Goal: Task Accomplishment & Management: Complete application form

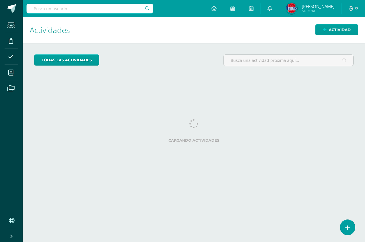
click at [347, 222] on link at bounding box center [347, 227] width 15 height 15
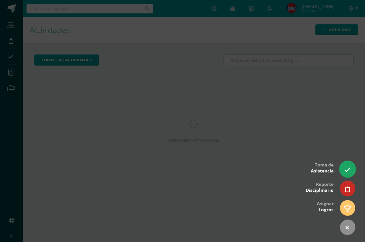
click at [349, 171] on icon at bounding box center [347, 169] width 7 height 7
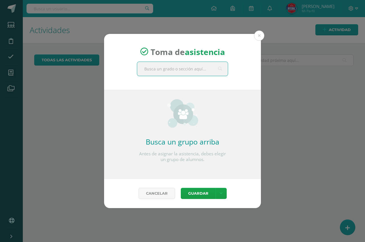
click at [171, 69] on input "text" at bounding box center [182, 69] width 91 height 14
type input "primero a"
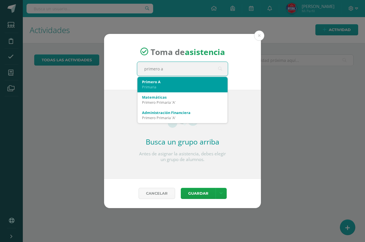
click at [160, 82] on div "Primero A" at bounding box center [182, 81] width 81 height 5
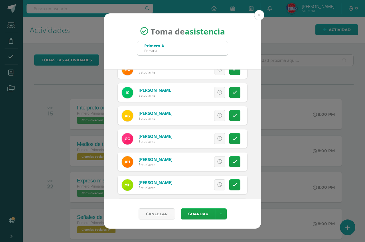
scroll to position [114, 0]
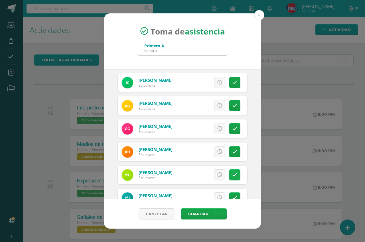
click at [229, 174] on link at bounding box center [234, 174] width 11 height 11
click at [205, 174] on span "Excusa" at bounding box center [210, 174] width 16 height 11
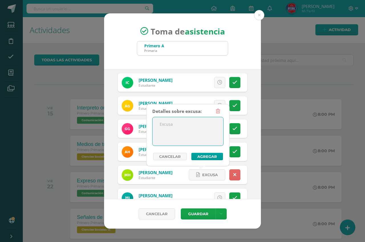
click at [185, 127] on textarea at bounding box center [187, 131] width 71 height 28
type textarea "Enfermedad"
click at [213, 156] on button "Agregar" at bounding box center [207, 156] width 32 height 7
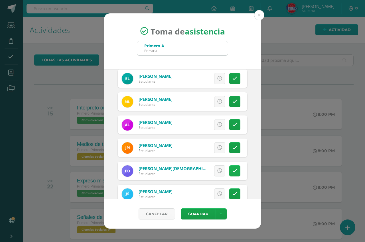
scroll to position [285, 0]
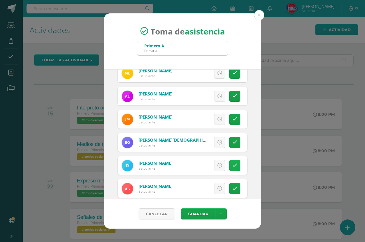
click at [232, 167] on icon at bounding box center [234, 165] width 5 height 5
click at [207, 167] on span "Excusa" at bounding box center [210, 165] width 16 height 11
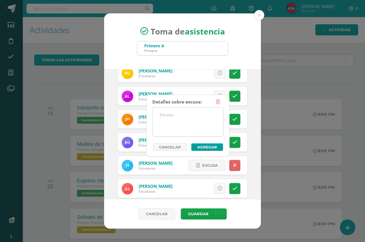
click at [185, 117] on textarea at bounding box center [187, 122] width 71 height 28
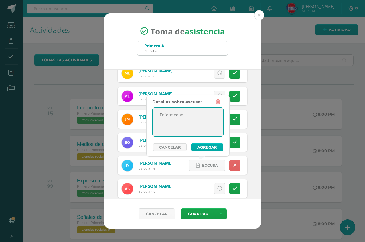
type textarea "Enfermedad"
click at [198, 147] on button "Agregar" at bounding box center [207, 146] width 32 height 7
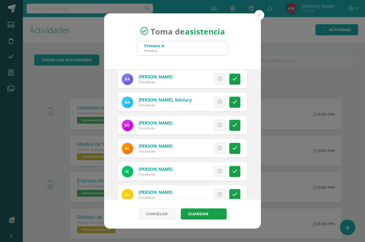
scroll to position [0, 0]
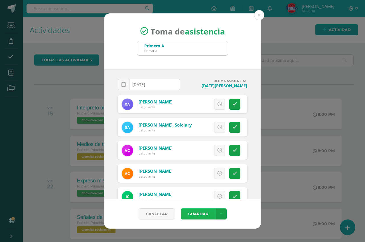
click at [187, 214] on button "Guardar" at bounding box center [198, 213] width 35 height 11
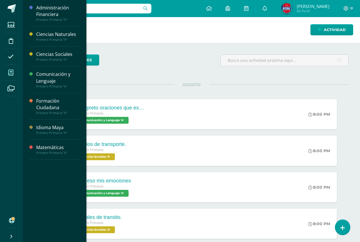
click at [13, 75] on icon at bounding box center [10, 73] width 5 height 6
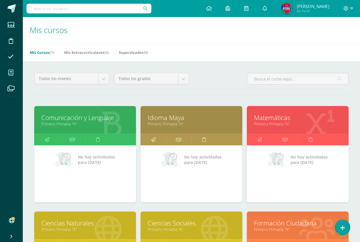
click at [190, 116] on link "Idioma Maya" at bounding box center [191, 117] width 87 height 9
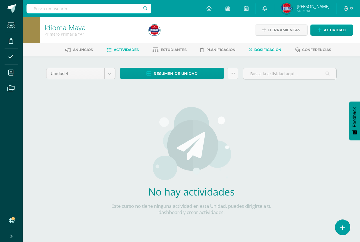
click at [269, 48] on span "Dosificación" at bounding box center [267, 50] width 27 height 4
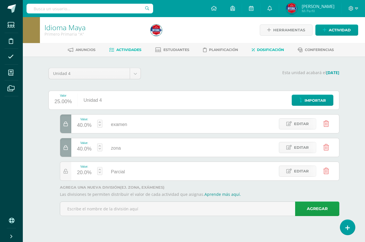
click at [132, 50] on span "Actividades" at bounding box center [128, 50] width 25 height 4
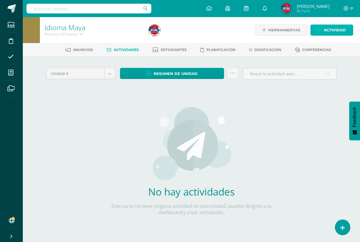
click at [343, 34] on span "Actividad" at bounding box center [335, 30] width 22 height 11
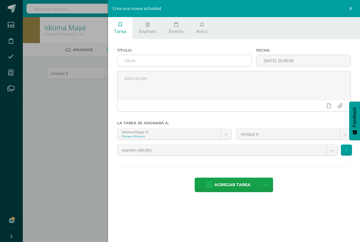
click at [183, 62] on input "text" at bounding box center [184, 60] width 134 height 11
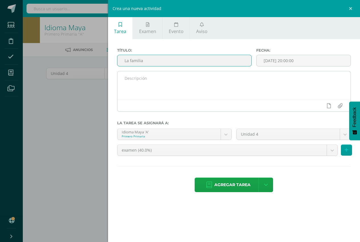
type input "La familia"
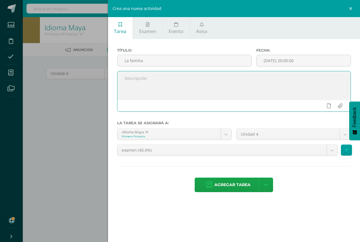
click at [152, 87] on textarea at bounding box center [233, 85] width 233 height 28
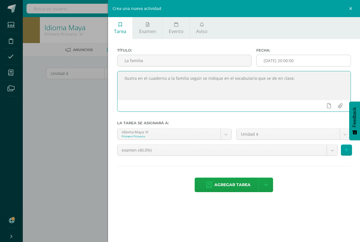
type textarea "Ilustra en el cuaderno a la familia según se indique en el vocabulario que se d…"
click at [287, 62] on input "[DATE] 20:00:00" at bounding box center [303, 60] width 94 height 11
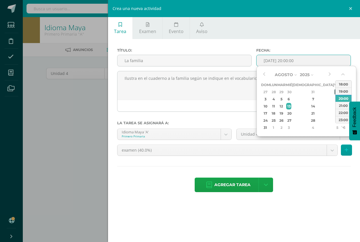
click at [334, 92] on div "1" at bounding box center [336, 92] width 5 height 7
type input "2025-08-01 20:00"
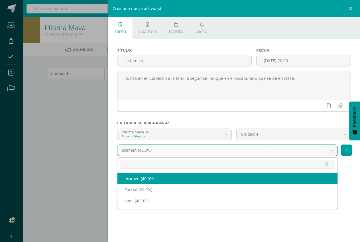
click at [173, 149] on body "Estudiantes Disciplina Asistencia Mis cursos Archivos Soporte Centro de ayuda Ú…" at bounding box center [180, 122] width 360 height 245
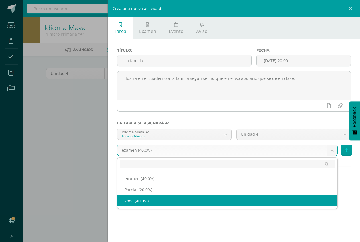
select select "192527"
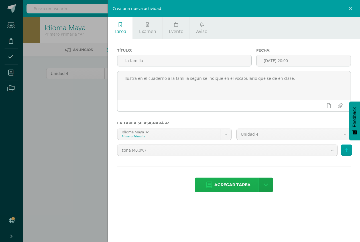
click at [227, 183] on span "Agregar tarea" at bounding box center [232, 185] width 36 height 14
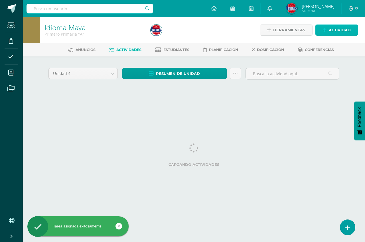
click at [328, 29] on span "Actividad" at bounding box center [339, 30] width 22 height 11
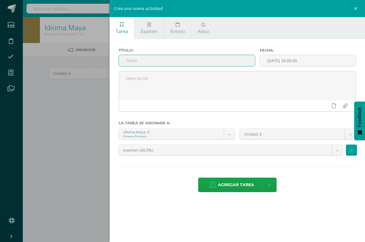
click at [176, 60] on input "text" at bounding box center [187, 60] width 136 height 11
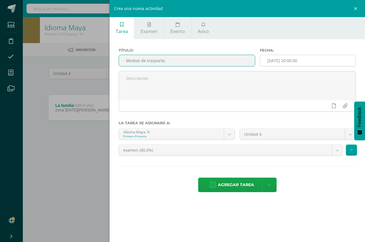
type input "Medios de trasporte."
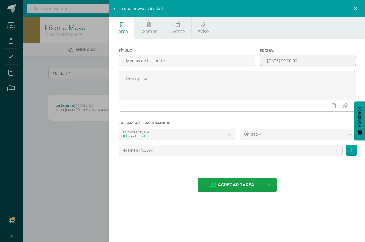
click at [271, 61] on input "[DATE] 20:00:00" at bounding box center [307, 60] width 95 height 11
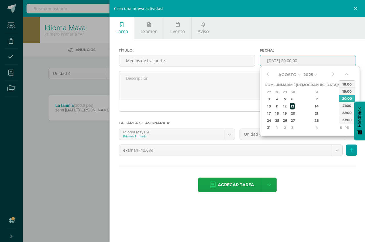
click at [295, 106] on div "13" at bounding box center [291, 106] width 5 height 7
type input "2025-08-13 20:00"
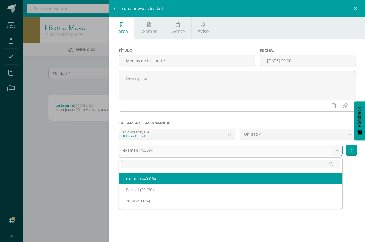
click at [173, 154] on body "Tarea asignada exitosamente Estudiantes Disciplina Asistencia Mis cursos Archiv…" at bounding box center [182, 79] width 365 height 158
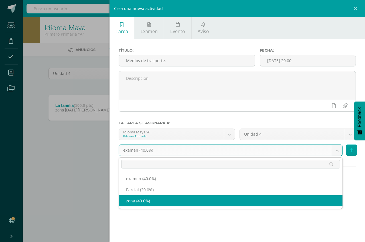
select select "192527"
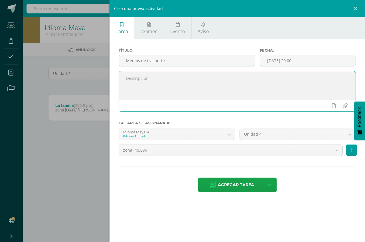
click at [148, 89] on textarea at bounding box center [237, 85] width 236 height 28
type textarea "Ilustra el vocabulario dado en clase."
click at [227, 185] on span "Agregar tarea" at bounding box center [236, 185] width 36 height 14
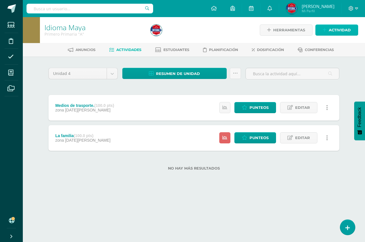
click at [340, 28] on span "Actividad" at bounding box center [339, 30] width 22 height 11
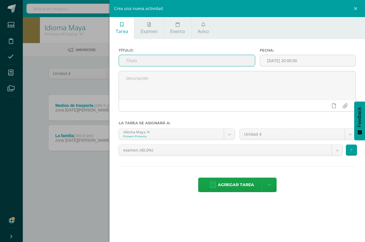
click at [138, 62] on input "text" at bounding box center [187, 60] width 136 height 11
type input "Símbolos patrios."
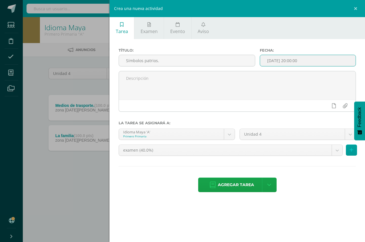
click at [288, 62] on input "[DATE] 20:00:00" at bounding box center [307, 60] width 95 height 11
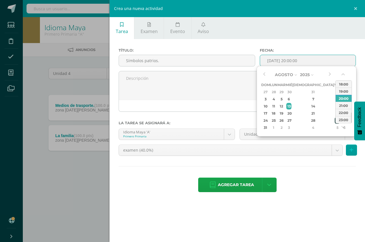
click at [334, 118] on div "29" at bounding box center [336, 120] width 5 height 7
type input "[DATE] 20:00"
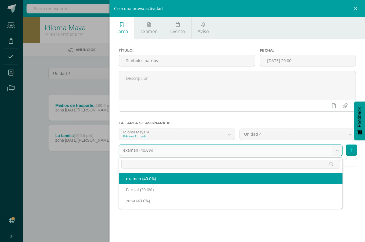
click at [163, 150] on body "Tarea asignada exitosamente Estudiantes Disciplina Asistencia Mis cursos Archiv…" at bounding box center [182, 94] width 365 height 189
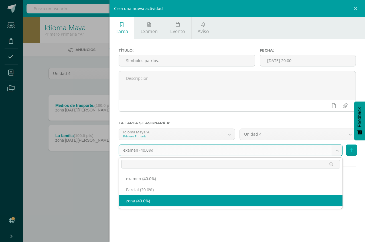
select select "192527"
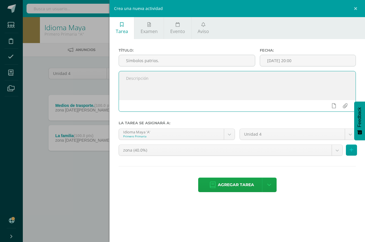
click at [163, 77] on textarea at bounding box center [237, 85] width 236 height 28
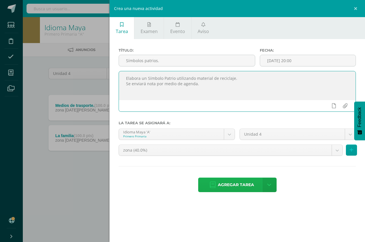
type textarea "Elabora un Símbolo Patrio utilizando material de reciclaje. Se enviará nota por…"
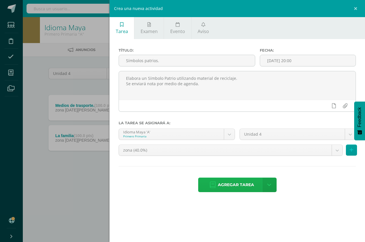
click at [248, 183] on span "Agregar tarea" at bounding box center [236, 185] width 36 height 14
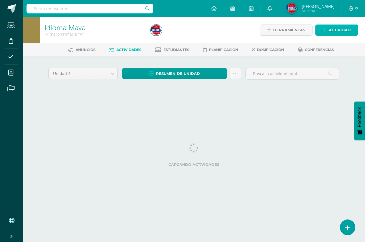
click at [340, 31] on span "Actividad" at bounding box center [339, 30] width 22 height 11
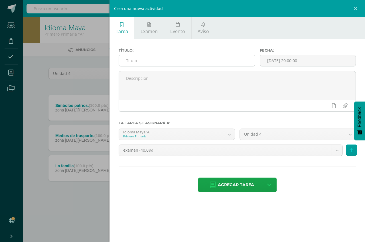
click at [193, 58] on input "text" at bounding box center [187, 60] width 136 height 11
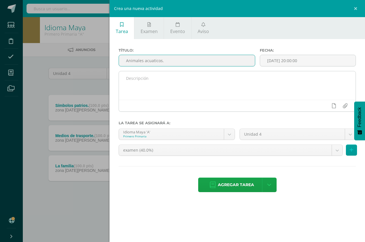
click at [179, 75] on textarea at bounding box center [237, 85] width 236 height 28
drag, startPoint x: 149, startPoint y: 60, endPoint x: 219, endPoint y: 82, distance: 73.1
click at [274, 99] on div at bounding box center [236, 91] width 237 height 41
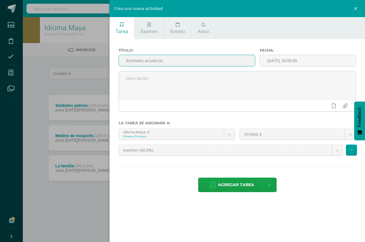
click at [170, 61] on input "Animales acuaticos." at bounding box center [187, 60] width 136 height 11
click at [154, 62] on input "Animales acuaticos." at bounding box center [187, 60] width 136 height 11
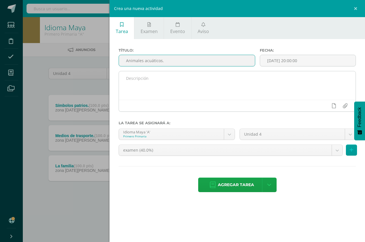
type input "Animales acuáticos."
click at [154, 87] on textarea at bounding box center [237, 85] width 236 height 28
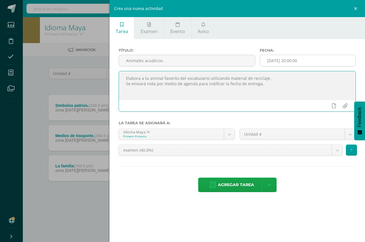
type textarea "Elabora a tu animal favorito del vocabulario utilizando material de reciclaje. …"
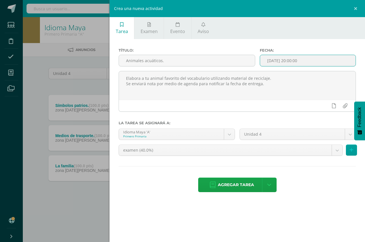
click at [281, 61] on input "[DATE] 20:00:00" at bounding box center [307, 60] width 95 height 11
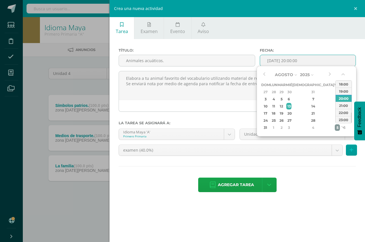
click at [334, 128] on div "5" at bounding box center [336, 127] width 5 height 7
type input "2025-09-05 20:00"
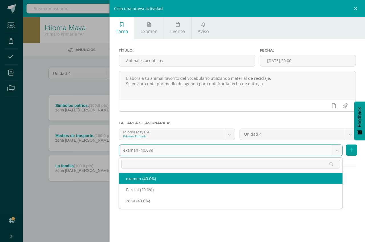
click at [163, 149] on body "Tarea asignada exitosamente Estudiantes Disciplina Asistencia Mis cursos Archiv…" at bounding box center [182, 109] width 365 height 219
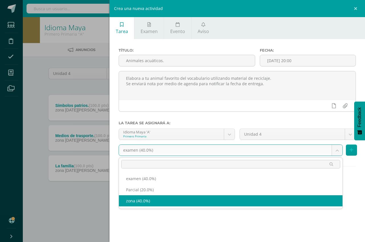
select select "192527"
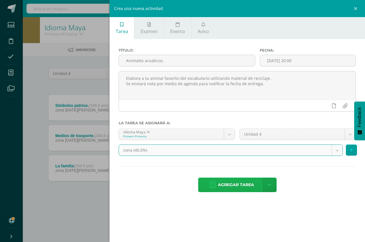
click at [232, 186] on span "Agregar tarea" at bounding box center [236, 185] width 36 height 14
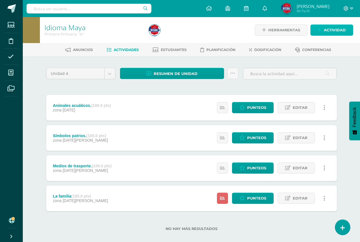
click at [335, 30] on span "Actividad" at bounding box center [335, 30] width 22 height 11
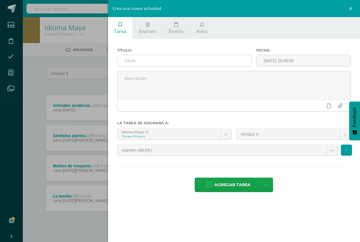
click at [142, 62] on input "text" at bounding box center [184, 60] width 134 height 11
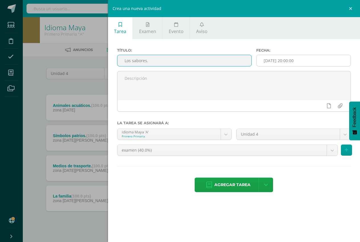
type input "Los sabores."
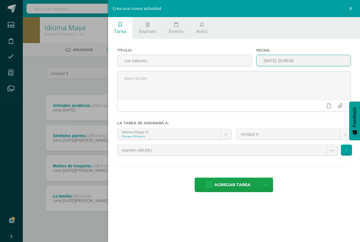
click at [289, 61] on input "[DATE] 20:00:00" at bounding box center [303, 60] width 94 height 11
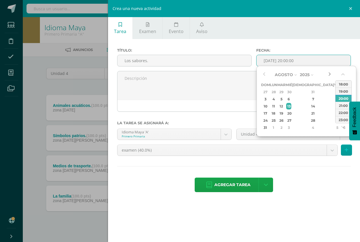
click at [329, 75] on button "button" at bounding box center [329, 74] width 6 height 9
click at [334, 97] on div "12" at bounding box center [336, 99] width 5 height 7
type input "2025-09-12 20:00"
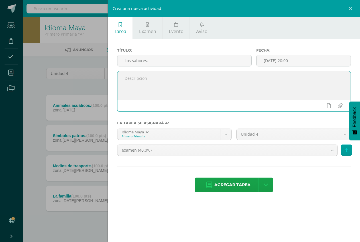
click at [181, 84] on textarea at bounding box center [233, 85] width 233 height 28
type textarea "Traer a clase un alimento para poder explicar que tipo de sabor y pronunciar el…"
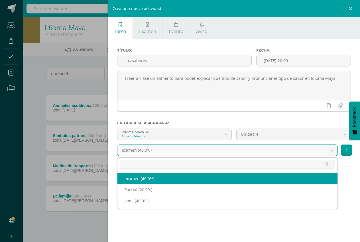
click at [151, 153] on body "Tarea asignada exitosamente Estudiantes Disciplina Asistencia Mis cursos Archiv…" at bounding box center [180, 124] width 360 height 249
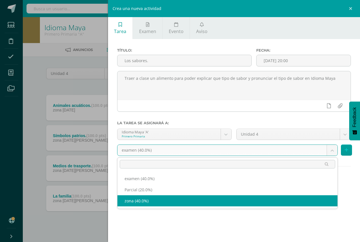
select select "192527"
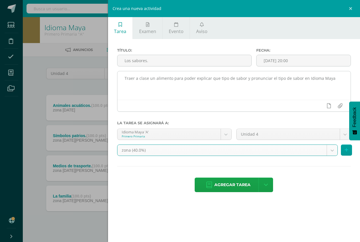
click at [145, 88] on textarea "Traer a clase un alimento para poder explicar que tipo de sabor y pronunciar el…" at bounding box center [233, 85] width 233 height 28
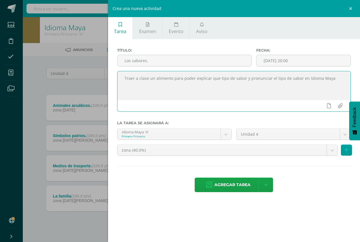
click at [134, 89] on textarea "Traer a clase un alimento para poder explicar que tipo de sabor y pronunciar el…" at bounding box center [233, 85] width 233 height 28
click at [126, 89] on textarea "Traer a clase un alimento para poder explicar que tipo de sabor y pronunciar el…" at bounding box center [233, 85] width 233 height 28
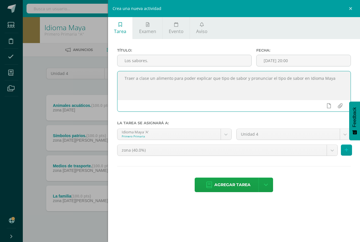
click at [338, 80] on textarea "Traer a clase un alimento para poder explicar que tipo de sabor y pronunciar el…" at bounding box center [233, 85] width 233 height 28
type textarea "Traer a clase un alimento para poder explicar que tipo de sabor y pronunciar el…"
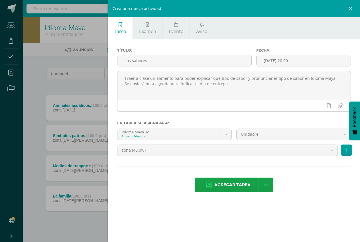
drag, startPoint x: 231, startPoint y: 182, endPoint x: 234, endPoint y: 176, distance: 6.8
click at [232, 179] on span "Agregar tarea" at bounding box center [232, 185] width 36 height 14
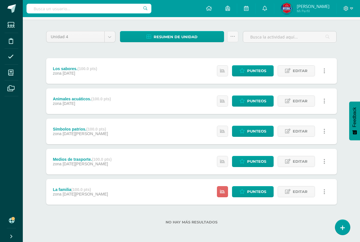
scroll to position [37, 0]
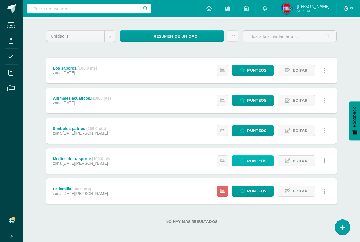
click at [253, 157] on span "Punteos" at bounding box center [256, 161] width 19 height 11
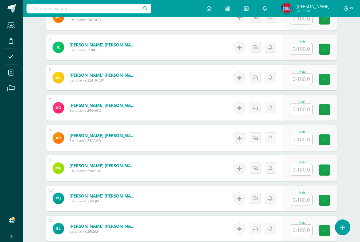
scroll to position [293, 0]
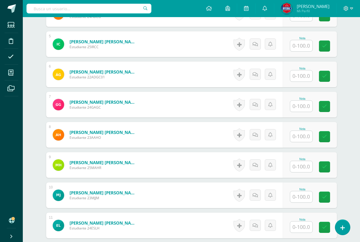
click at [302, 198] on input "text" at bounding box center [301, 196] width 22 height 11
type input "100"
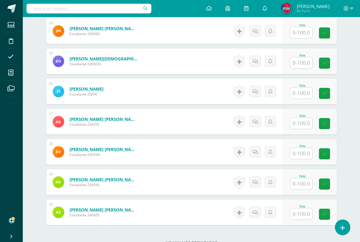
scroll to position [626, 0]
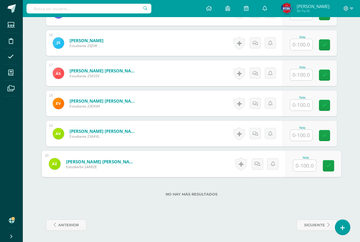
click at [303, 166] on input "text" at bounding box center [304, 165] width 23 height 11
type input "100"
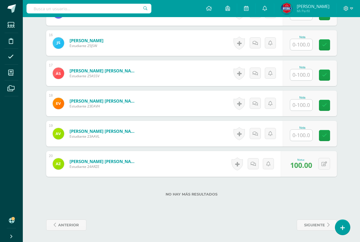
click at [305, 71] on input "text" at bounding box center [301, 74] width 22 height 11
type input "100"
